Goal: Task Accomplishment & Management: Manage account settings

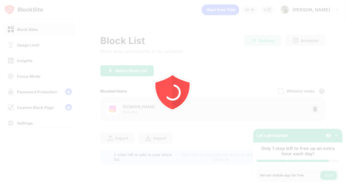
click at [36, 46] on div at bounding box center [173, 94] width 346 height 189
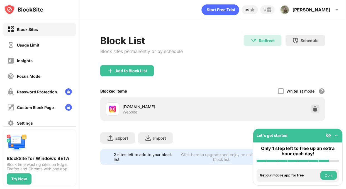
click at [36, 46] on div "Usage Limit" at bounding box center [28, 45] width 22 height 5
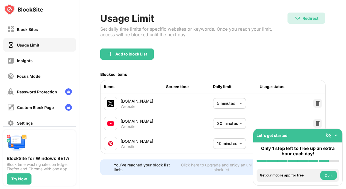
scroll to position [26, 0]
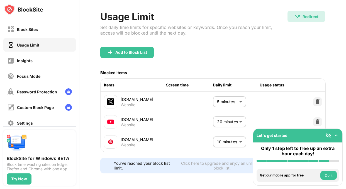
click at [226, 119] on body "Block Sites Usage Limit Insights Focus Mode Password Protection Custom Block Pa…" at bounding box center [173, 94] width 346 height 189
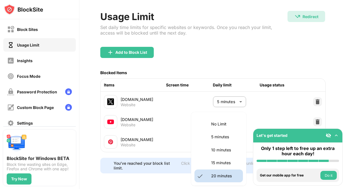
click at [225, 125] on p "No Limit" at bounding box center [225, 124] width 28 height 6
type input "********"
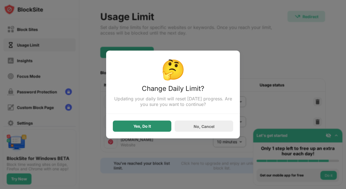
click at [160, 125] on div "Yes, Do It" at bounding box center [142, 126] width 59 height 11
